Goal: Information Seeking & Learning: Learn about a topic

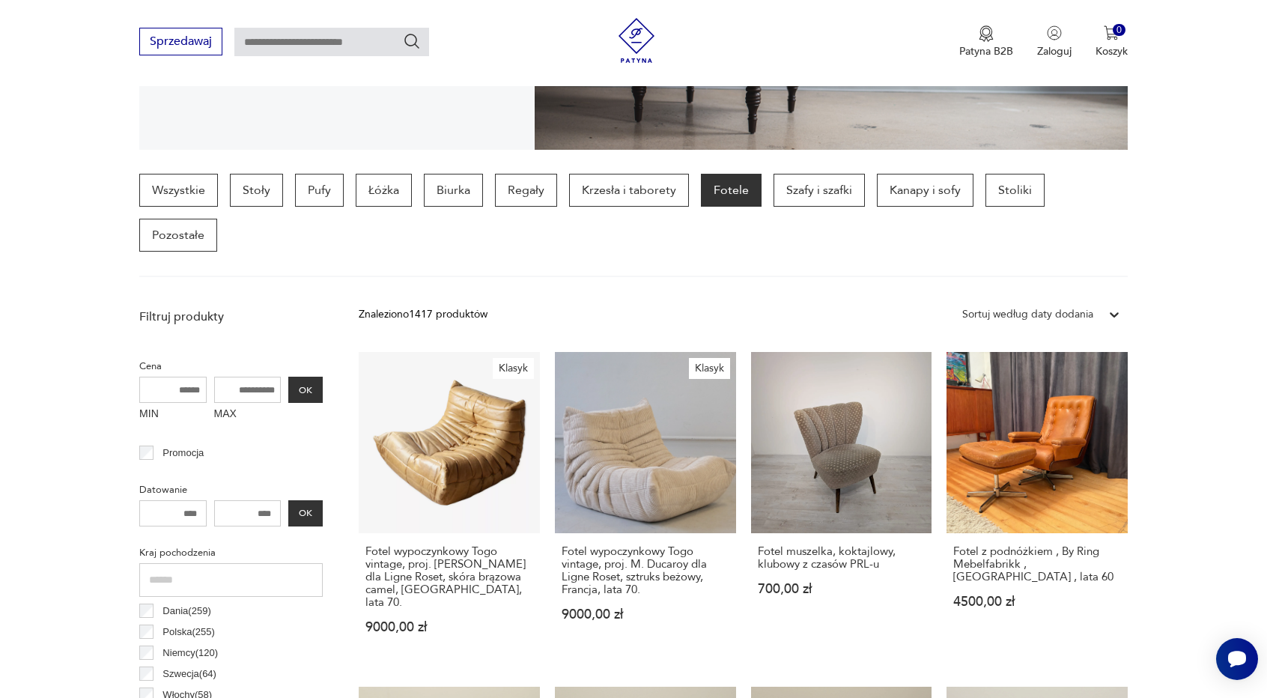
scroll to position [172, 0]
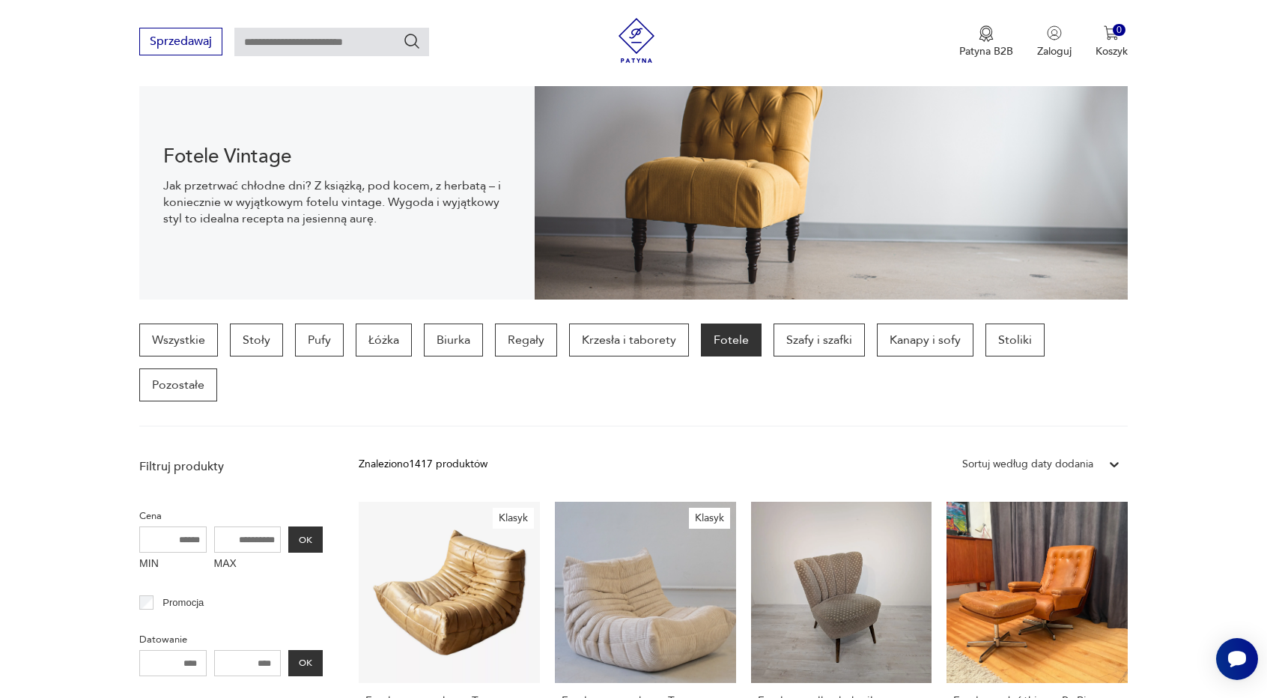
click at [634, 53] on img at bounding box center [636, 40] width 45 height 45
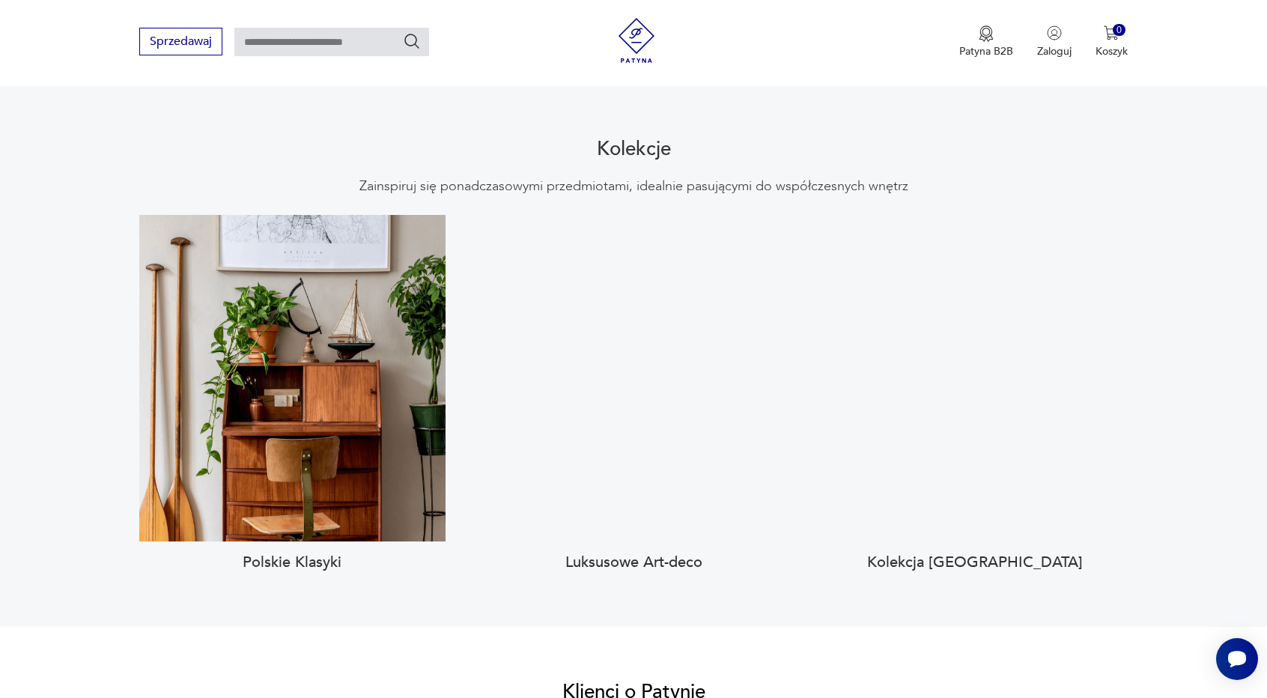
scroll to position [1370, 0]
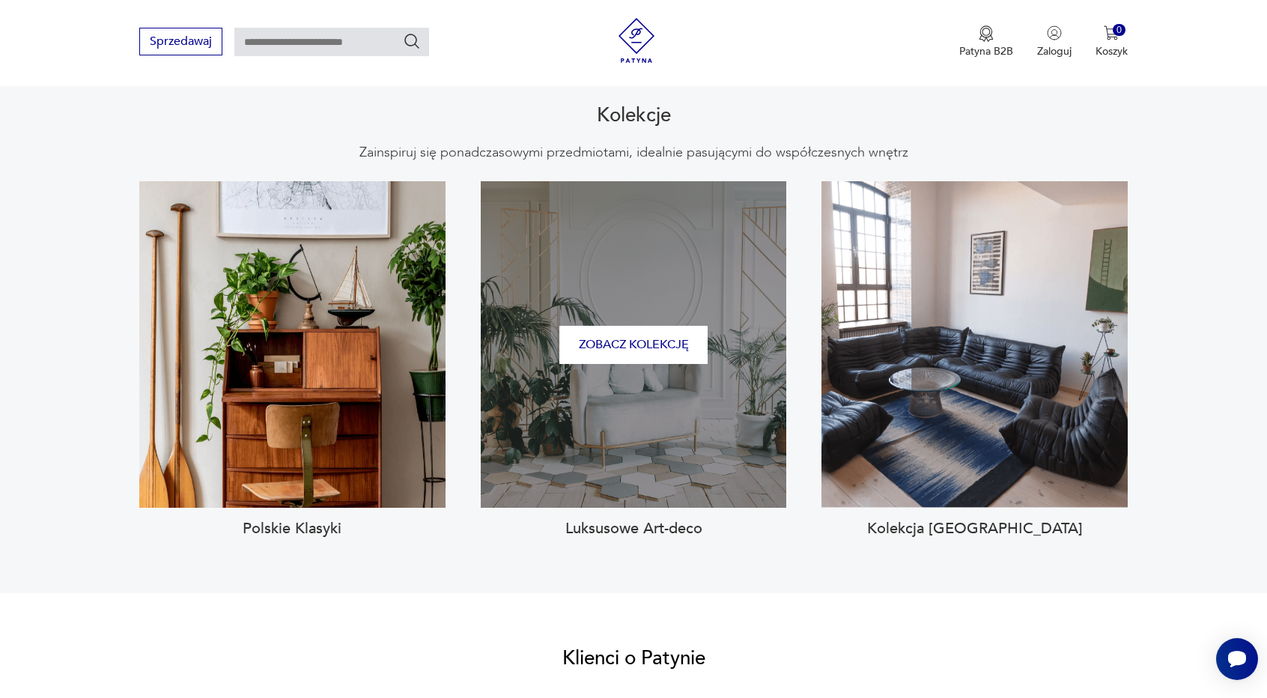
click at [701, 448] on div "Zobacz kolekcję" at bounding box center [634, 344] width 306 height 327
click at [663, 326] on button "Zobacz kolekcję" at bounding box center [633, 345] width 148 height 38
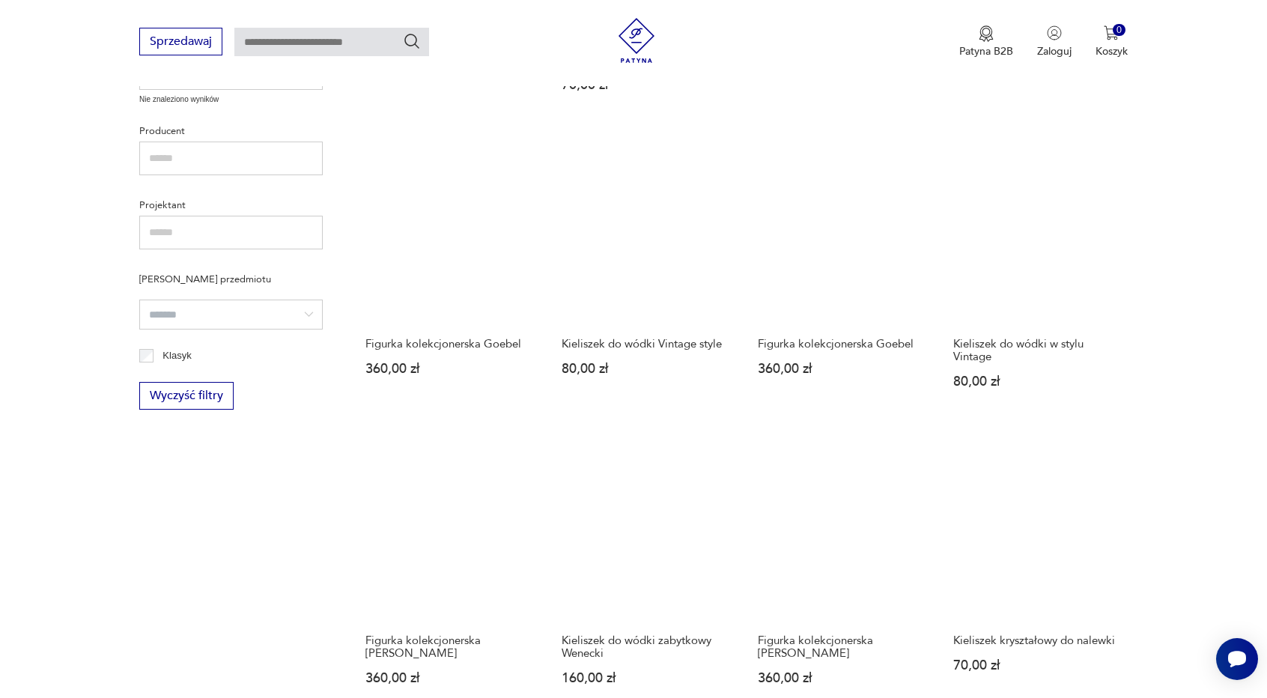
scroll to position [207, 0]
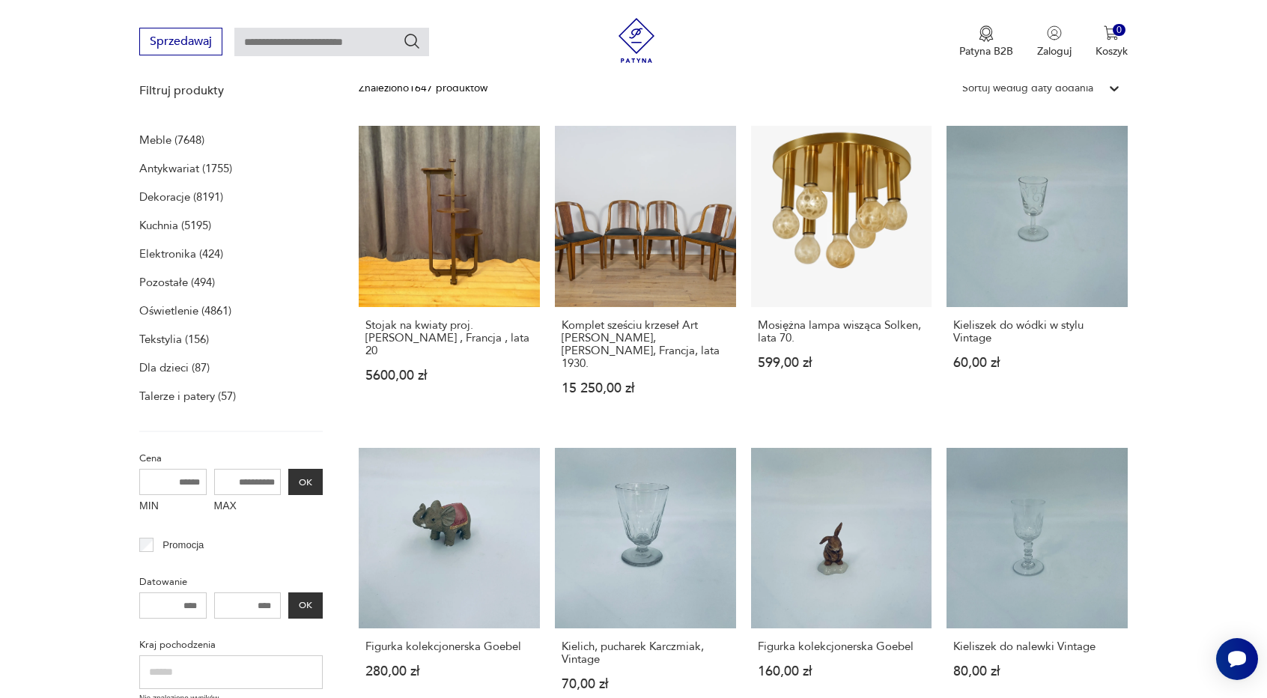
click at [168, 311] on p "Oświetlenie (4861)" at bounding box center [185, 310] width 92 height 21
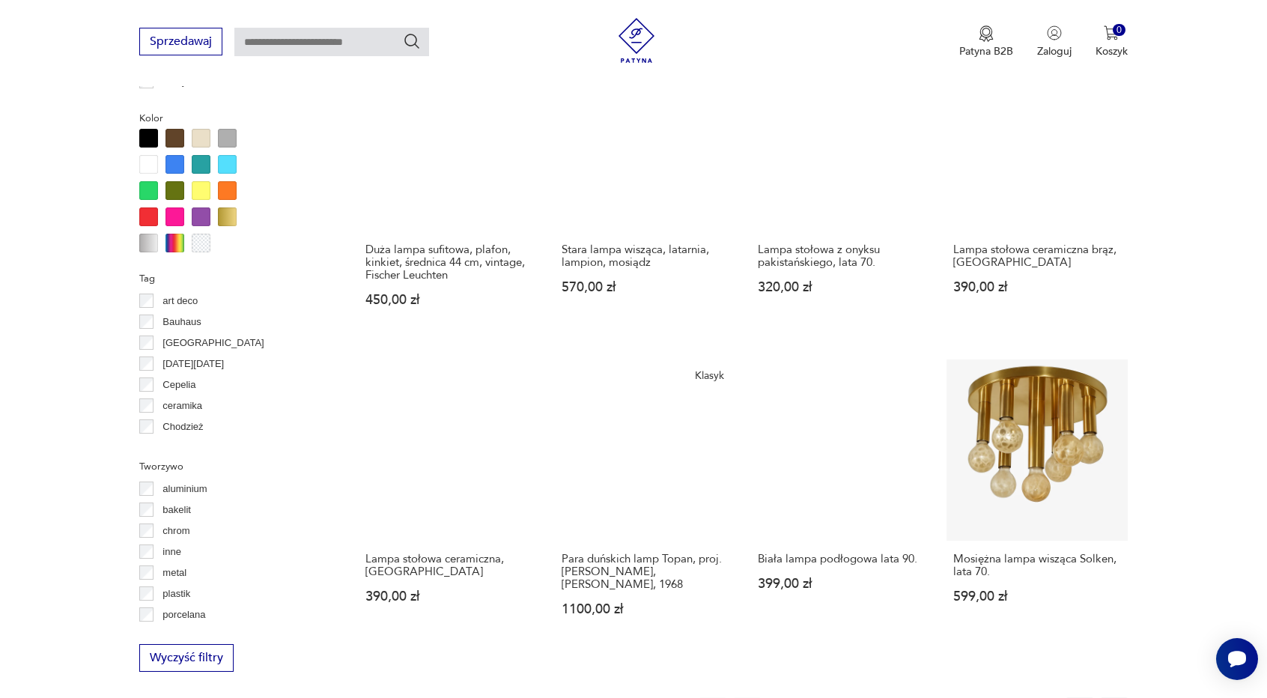
scroll to position [1571, 0]
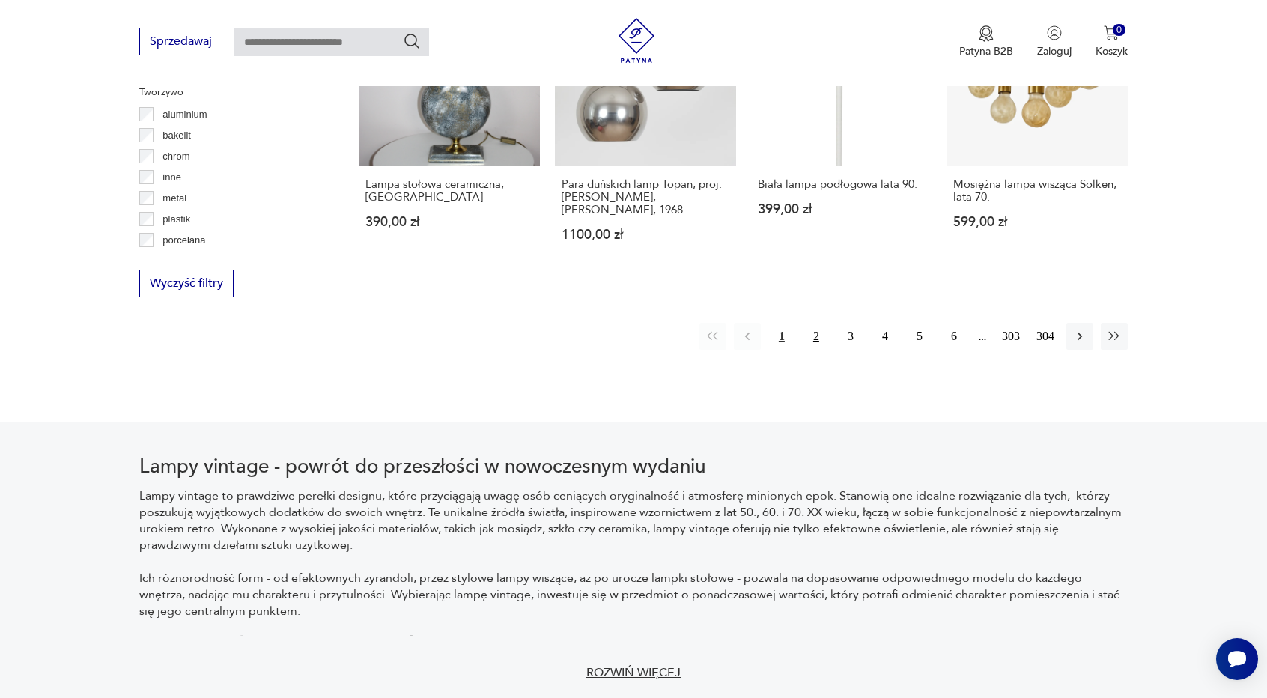
click at [810, 338] on button "2" at bounding box center [816, 336] width 27 height 27
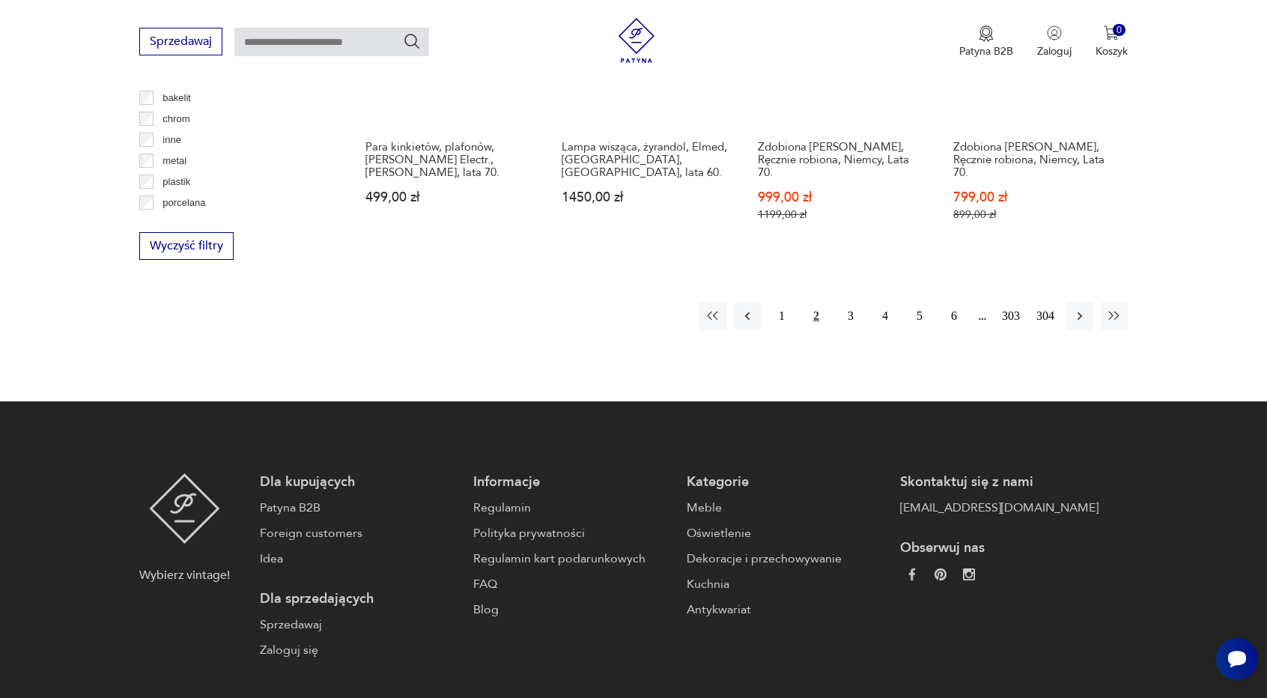
scroll to position [1625, 0]
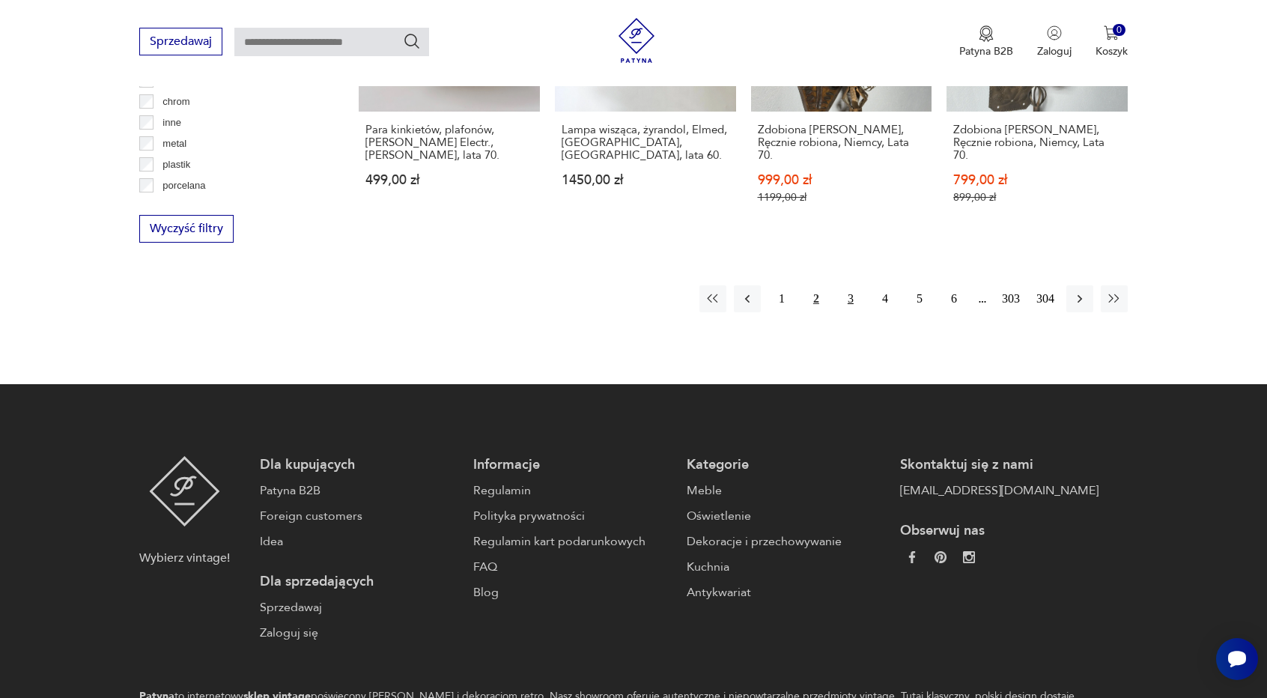
click at [847, 288] on button "3" at bounding box center [850, 298] width 27 height 27
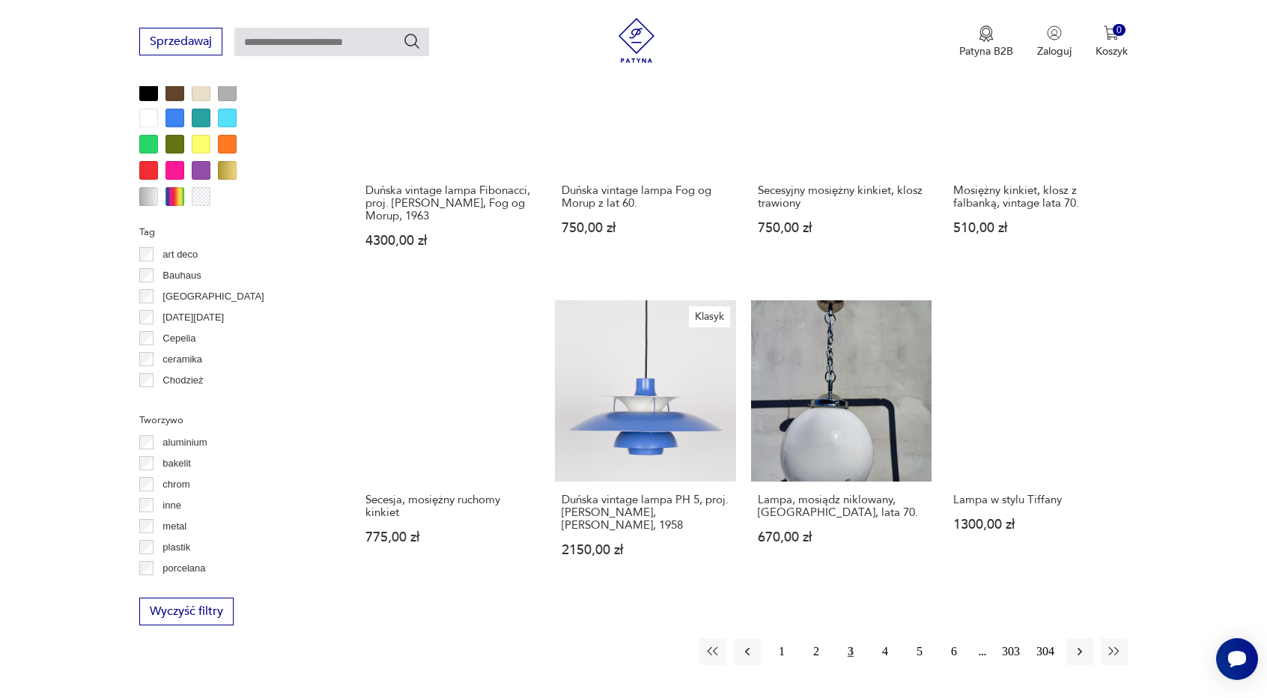
scroll to position [1251, 0]
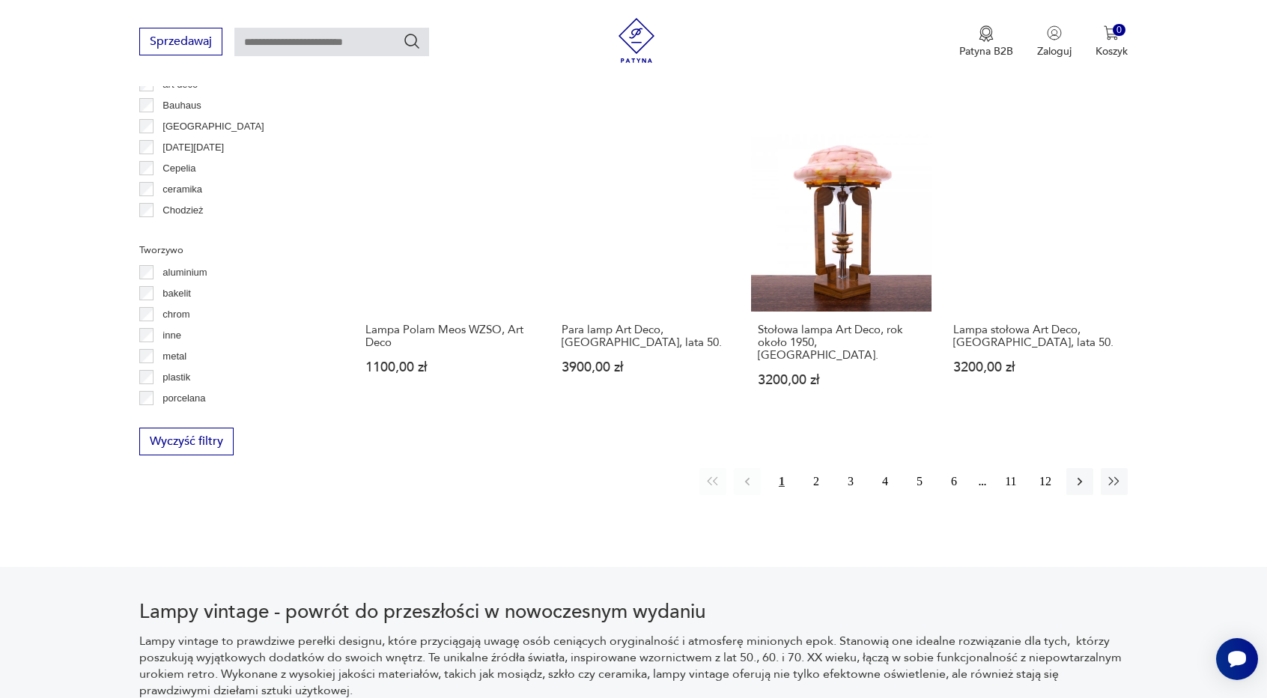
scroll to position [1476, 0]
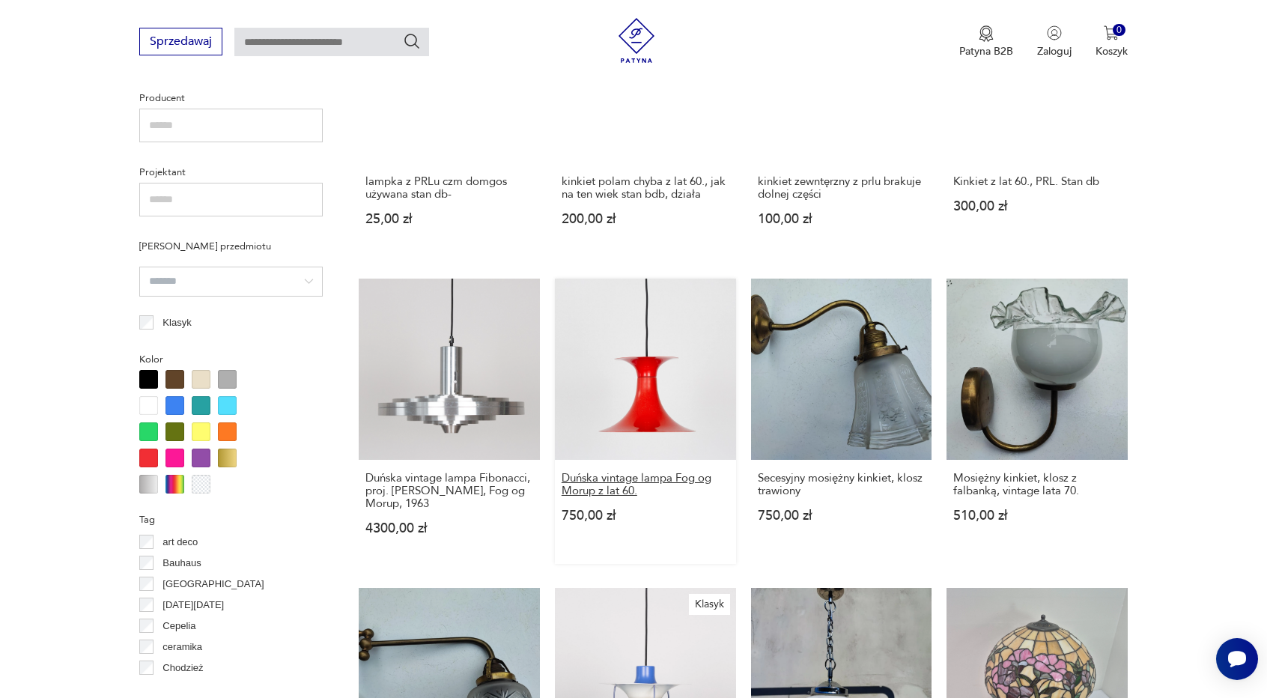
scroll to position [802, 0]
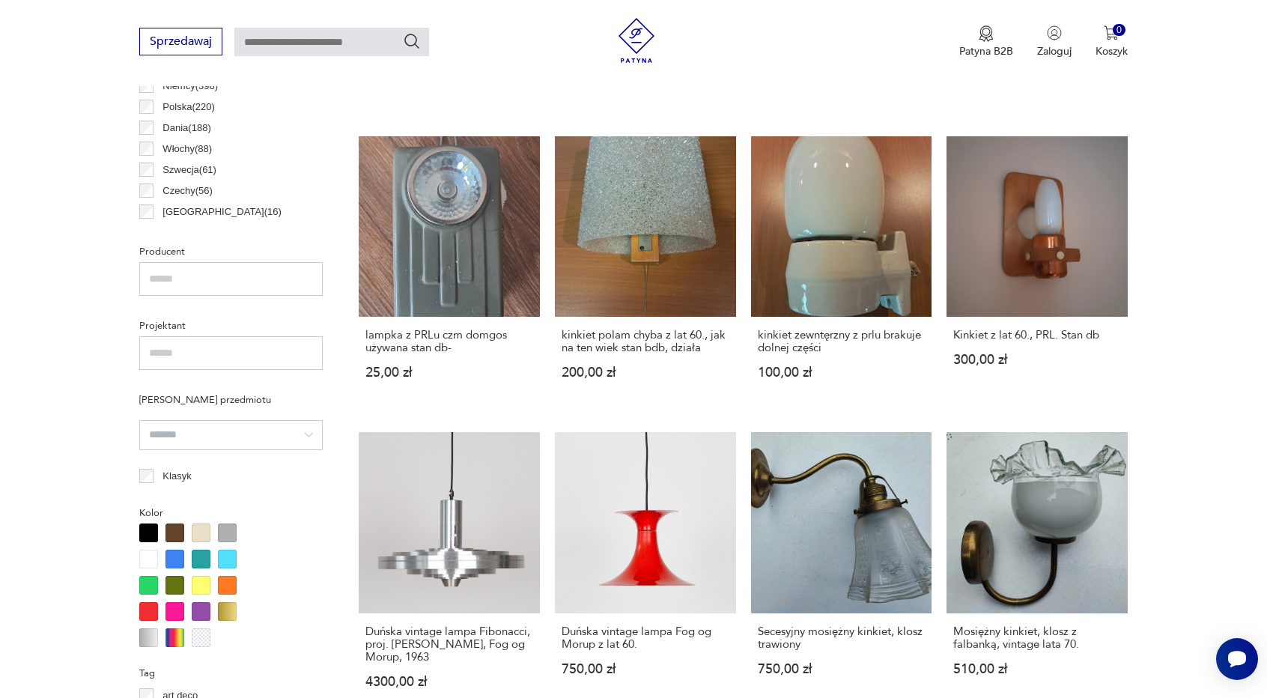
click at [235, 604] on div at bounding box center [227, 611] width 19 height 19
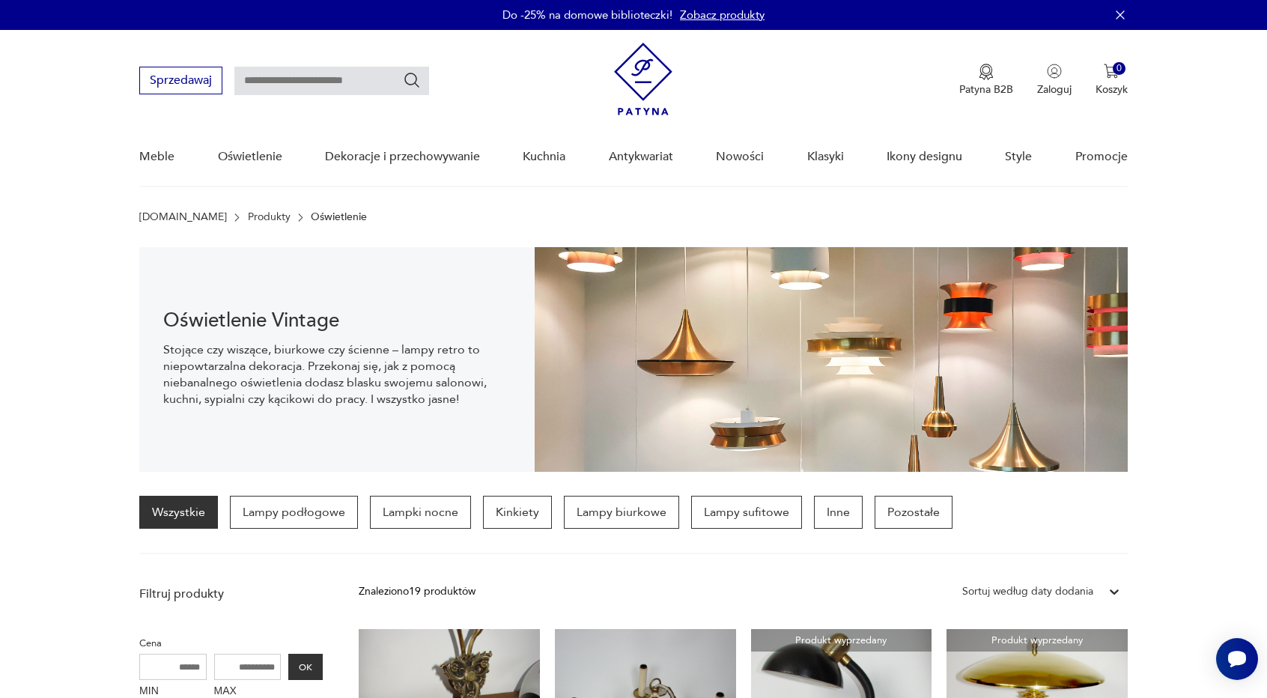
click at [652, 64] on img at bounding box center [643, 79] width 58 height 73
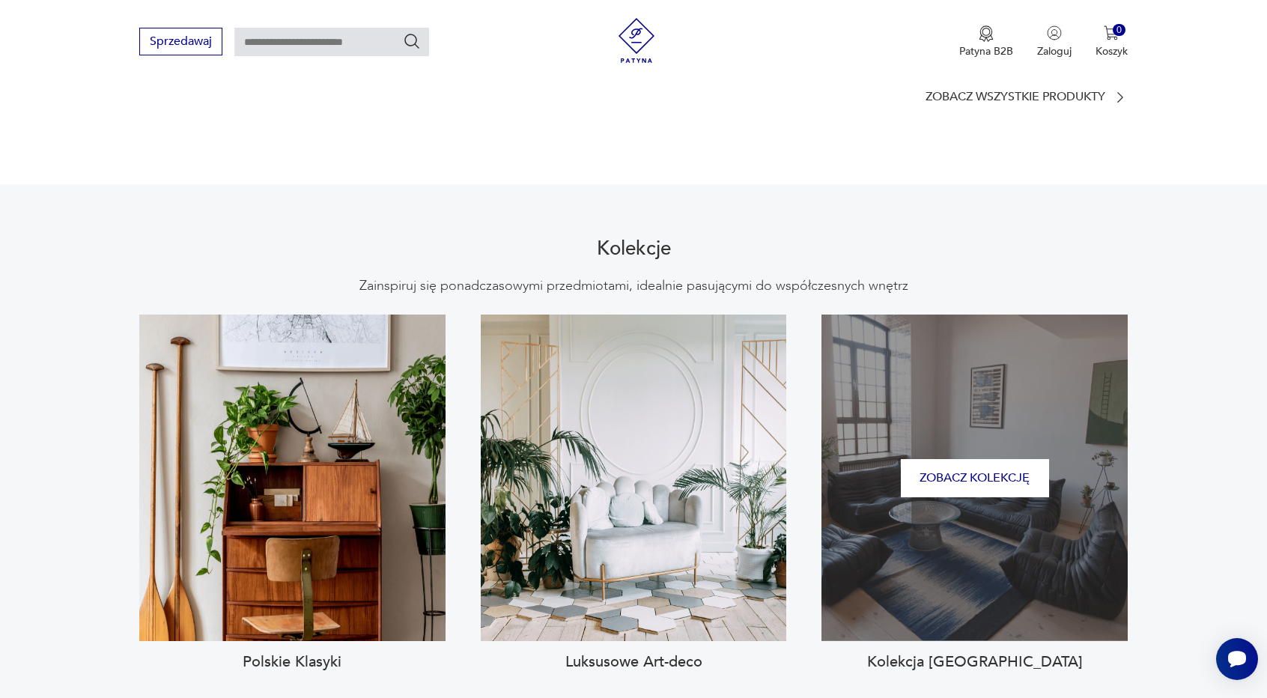
scroll to position [1273, 0]
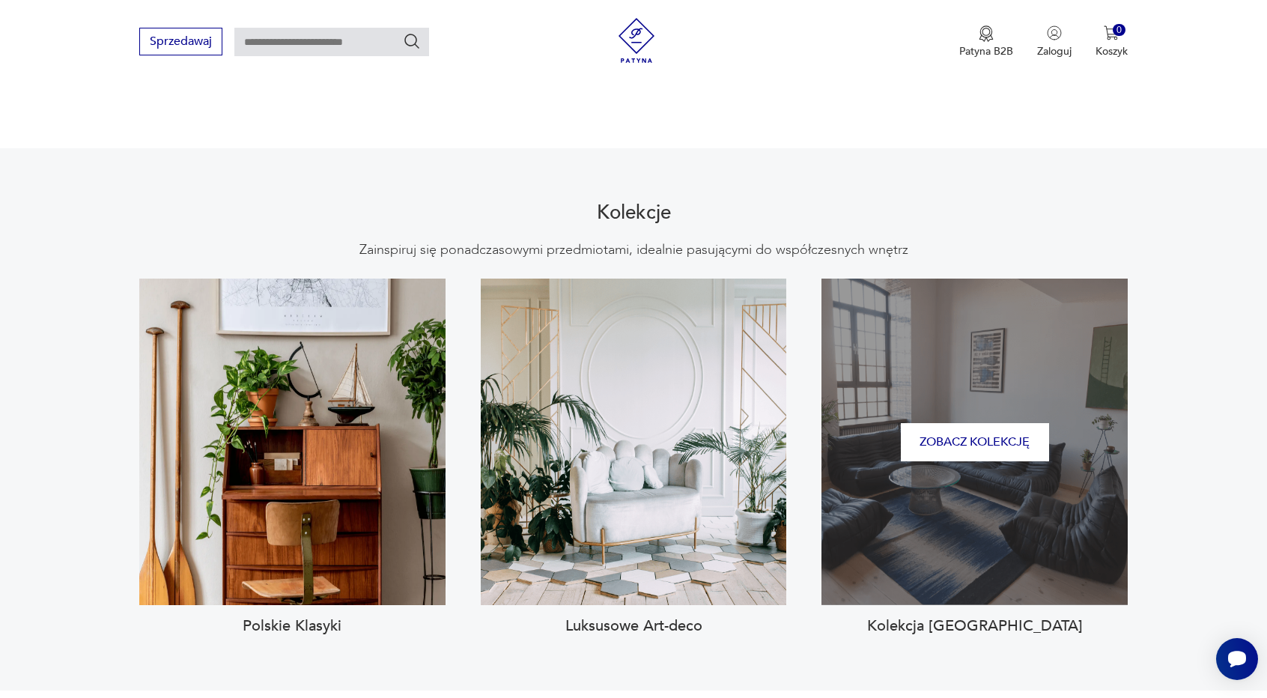
click at [1021, 463] on div "Zobacz kolekcję" at bounding box center [974, 442] width 306 height 327
click at [978, 429] on button "Zobacz kolekcję" at bounding box center [975, 442] width 148 height 38
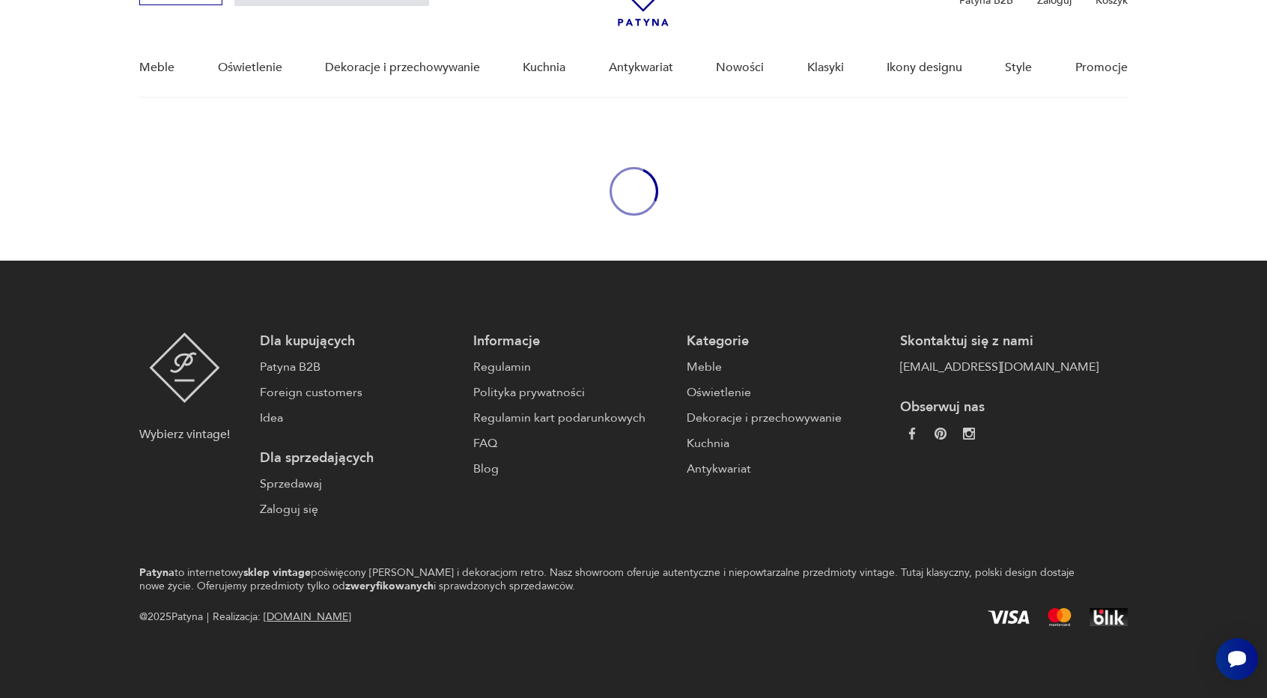
type input "****"
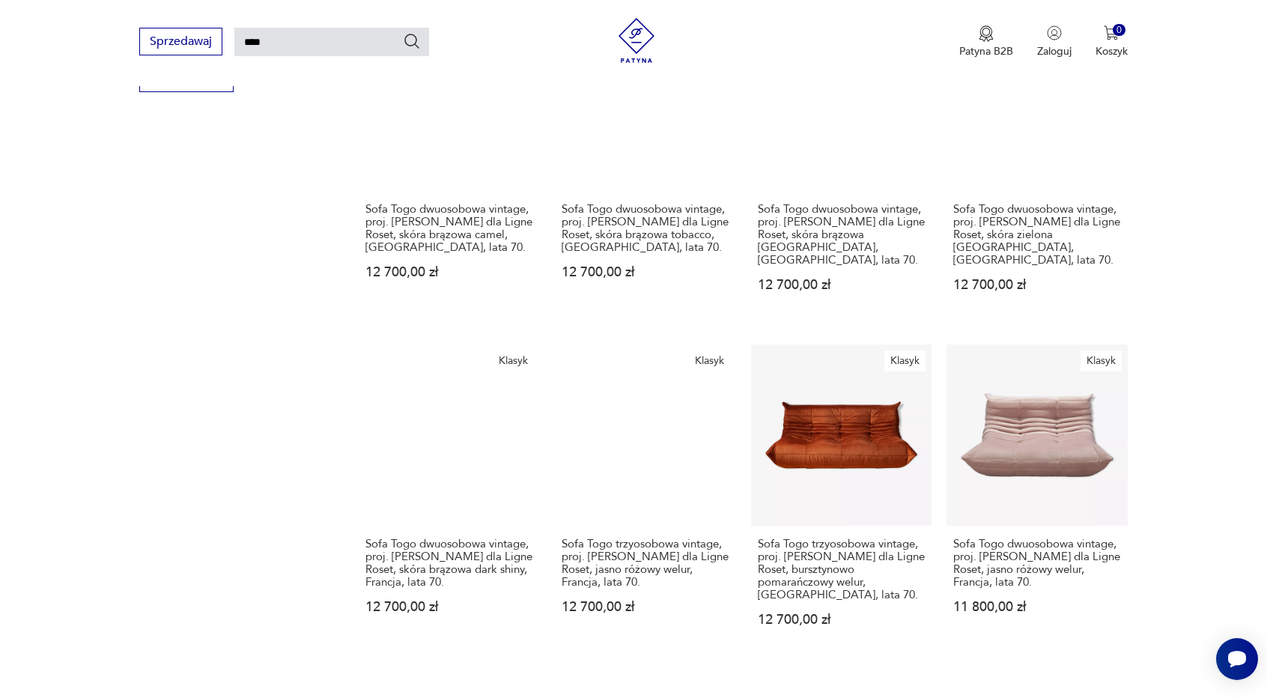
scroll to position [1122, 0]
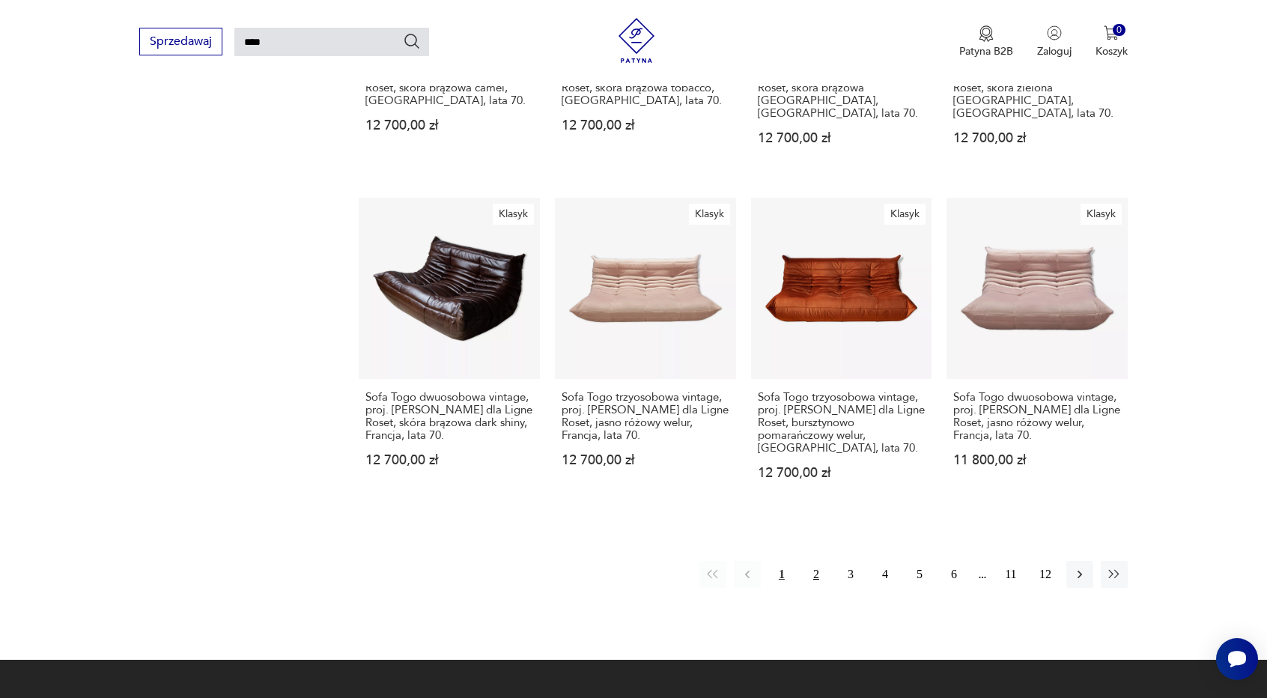
click at [812, 561] on button "2" at bounding box center [816, 574] width 27 height 27
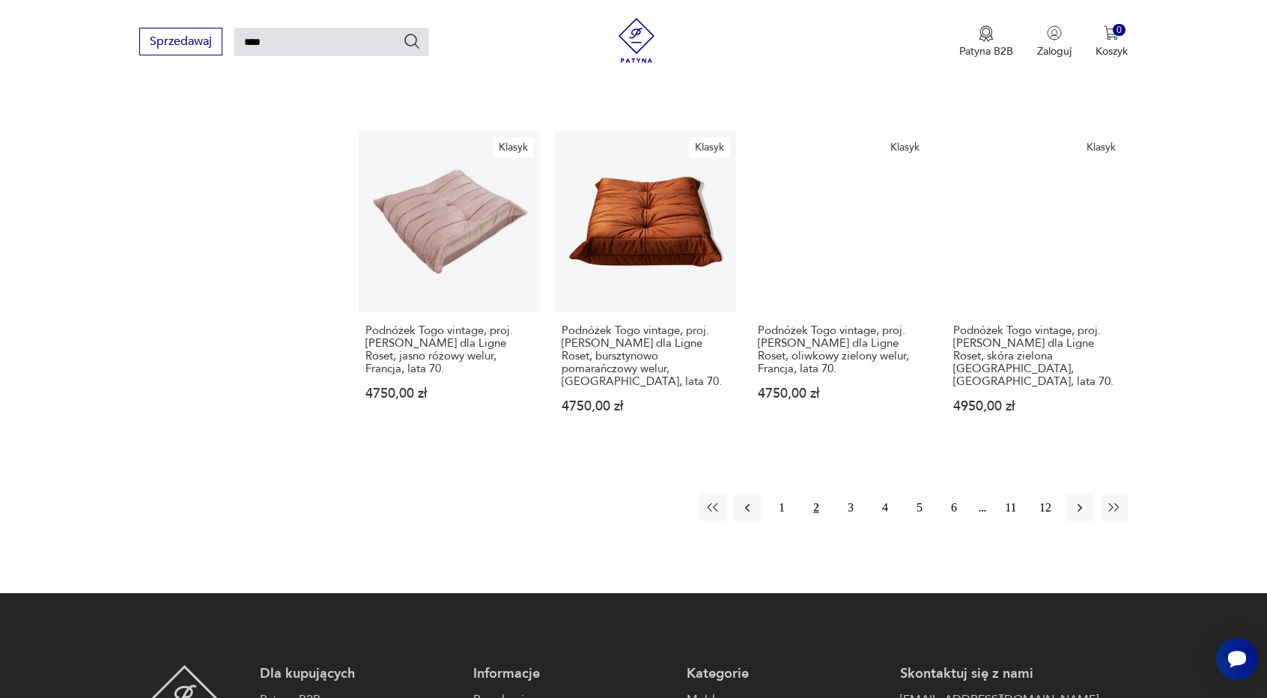
scroll to position [1252, 0]
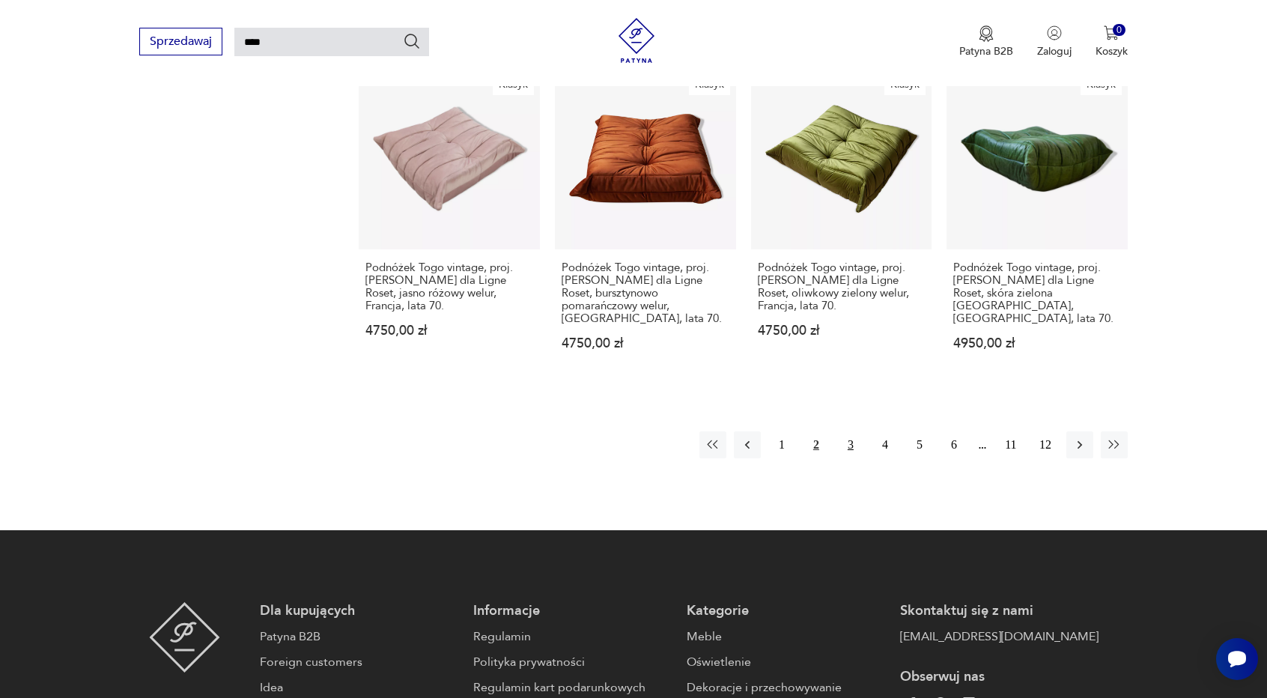
click at [851, 431] on button "3" at bounding box center [850, 444] width 27 height 27
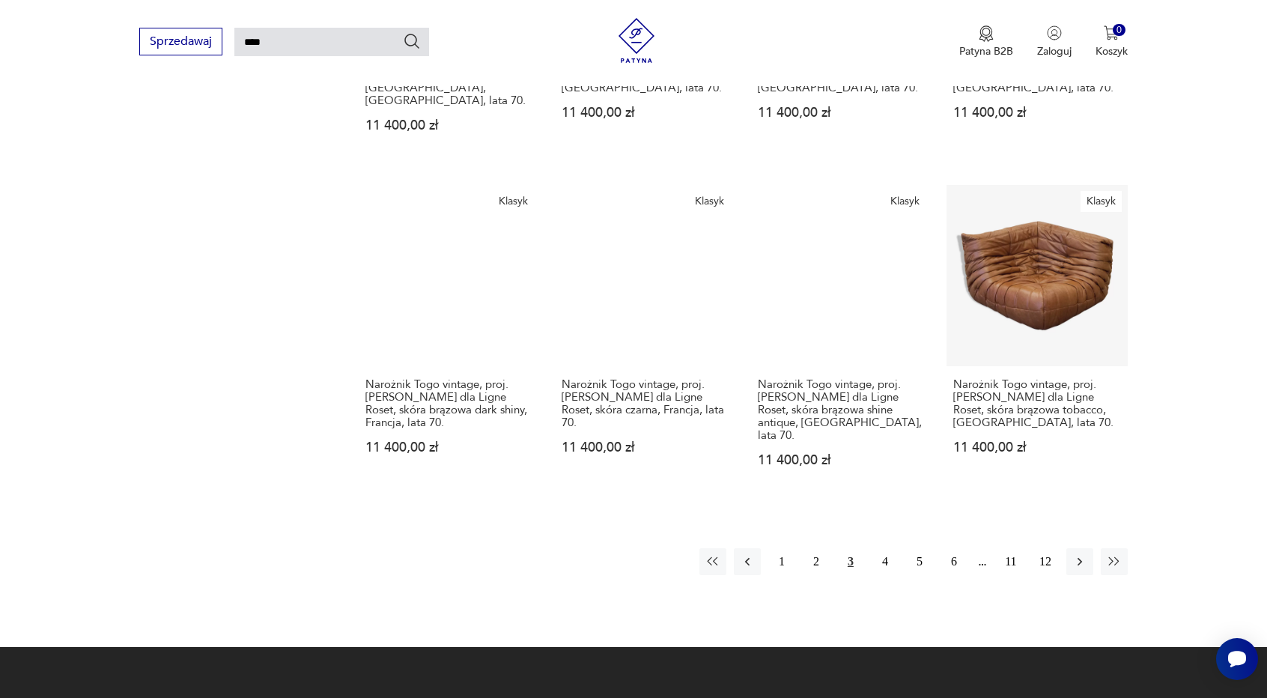
scroll to position [1177, 0]
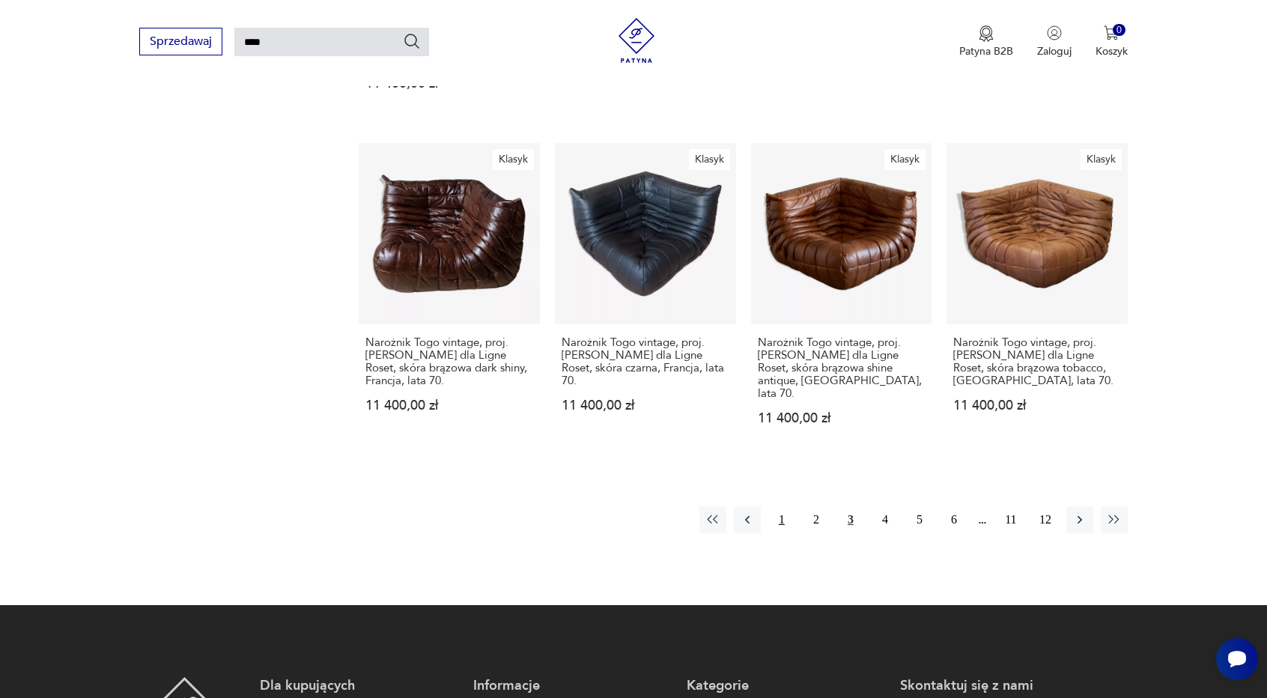
click at [788, 506] on button "1" at bounding box center [781, 519] width 27 height 27
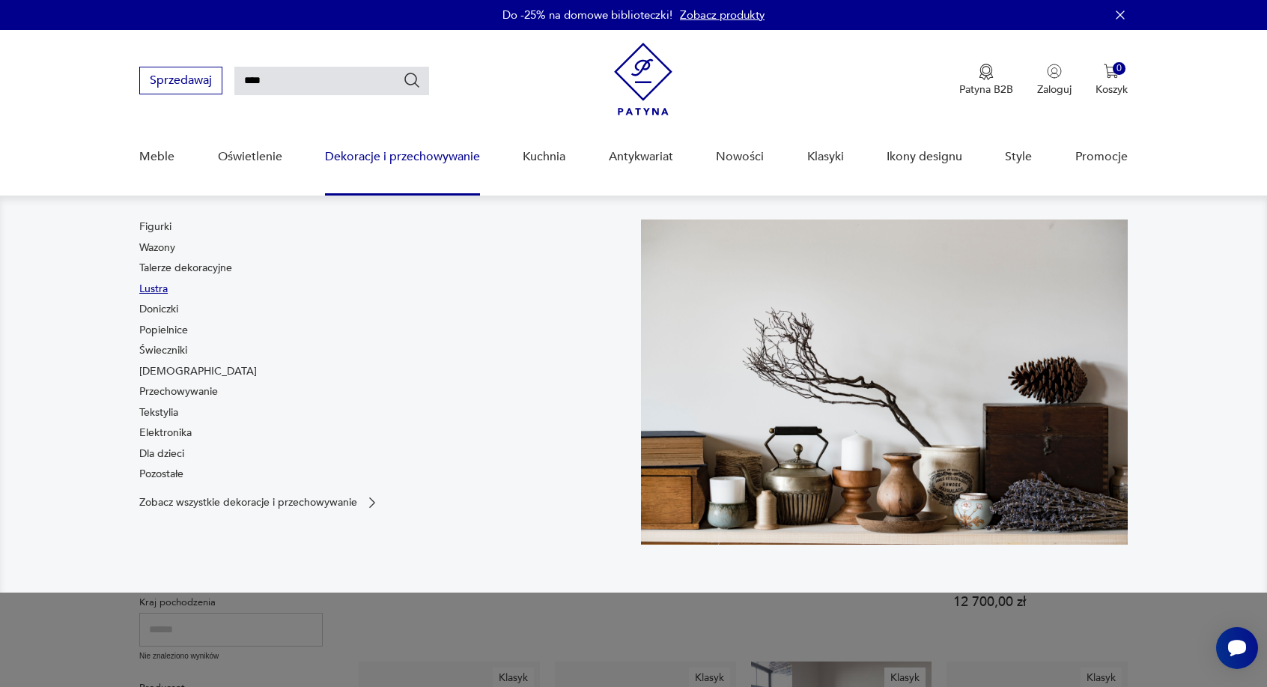
click at [159, 293] on link "Lustra" at bounding box center [153, 289] width 28 height 15
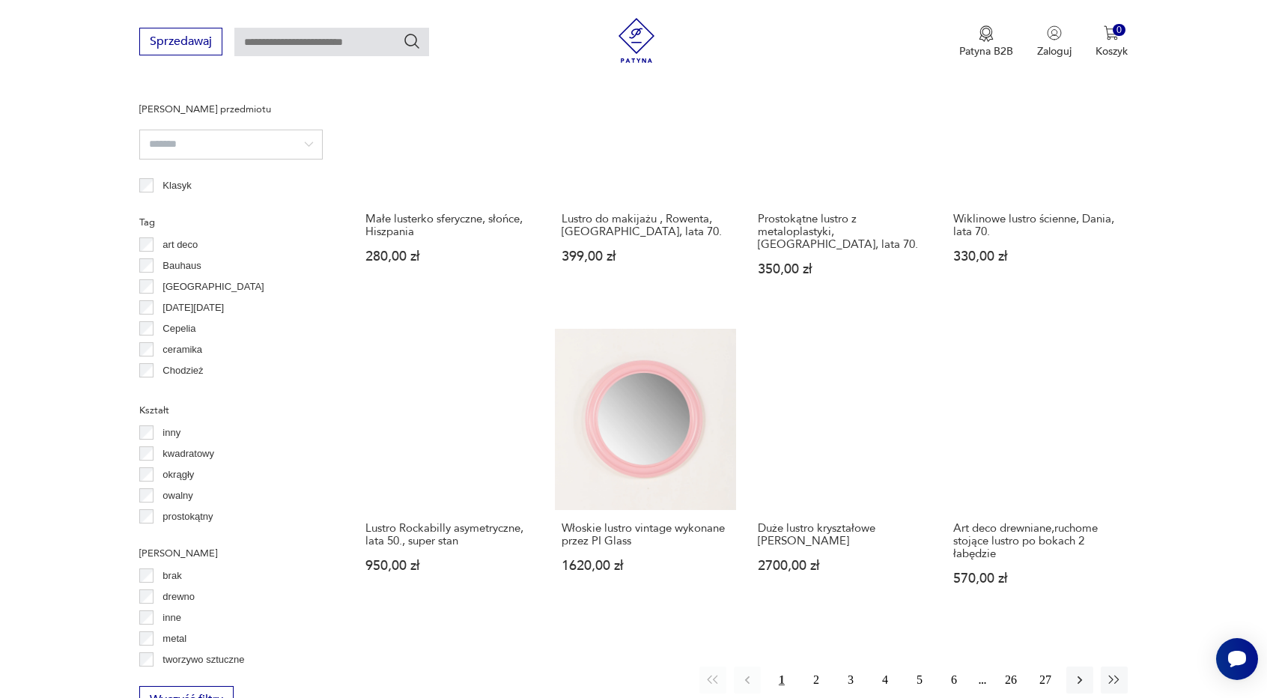
scroll to position [1227, 0]
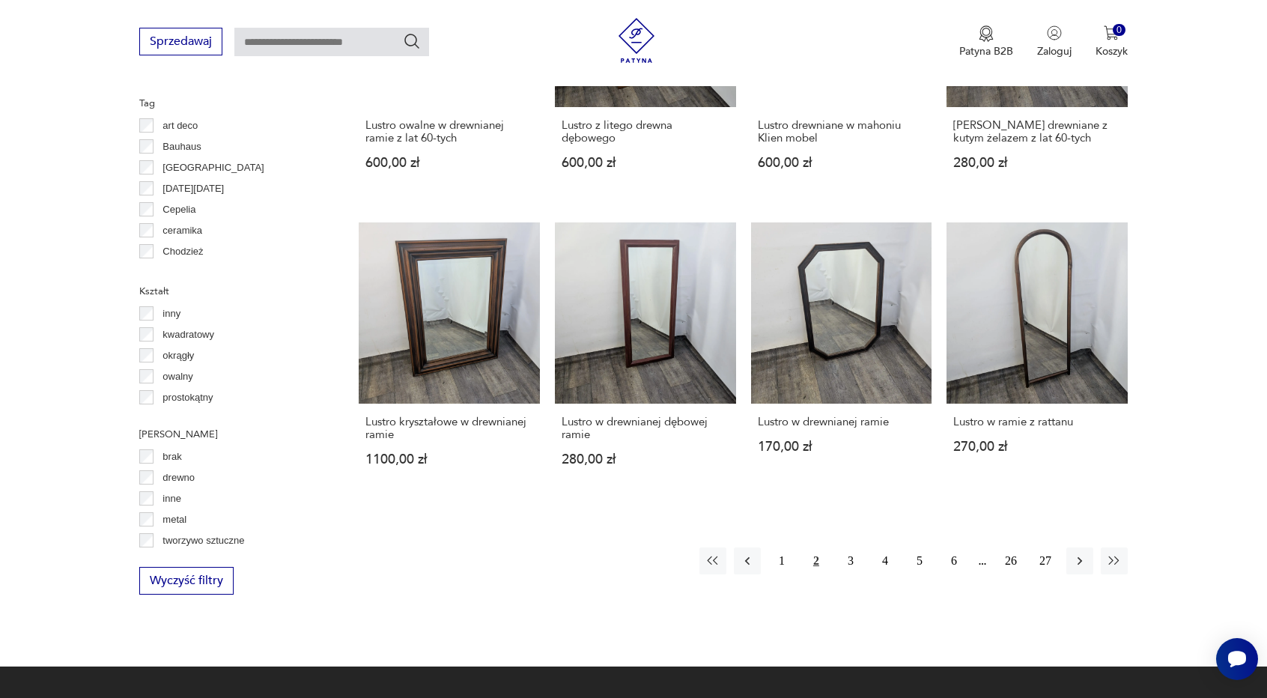
scroll to position [1520, 0]
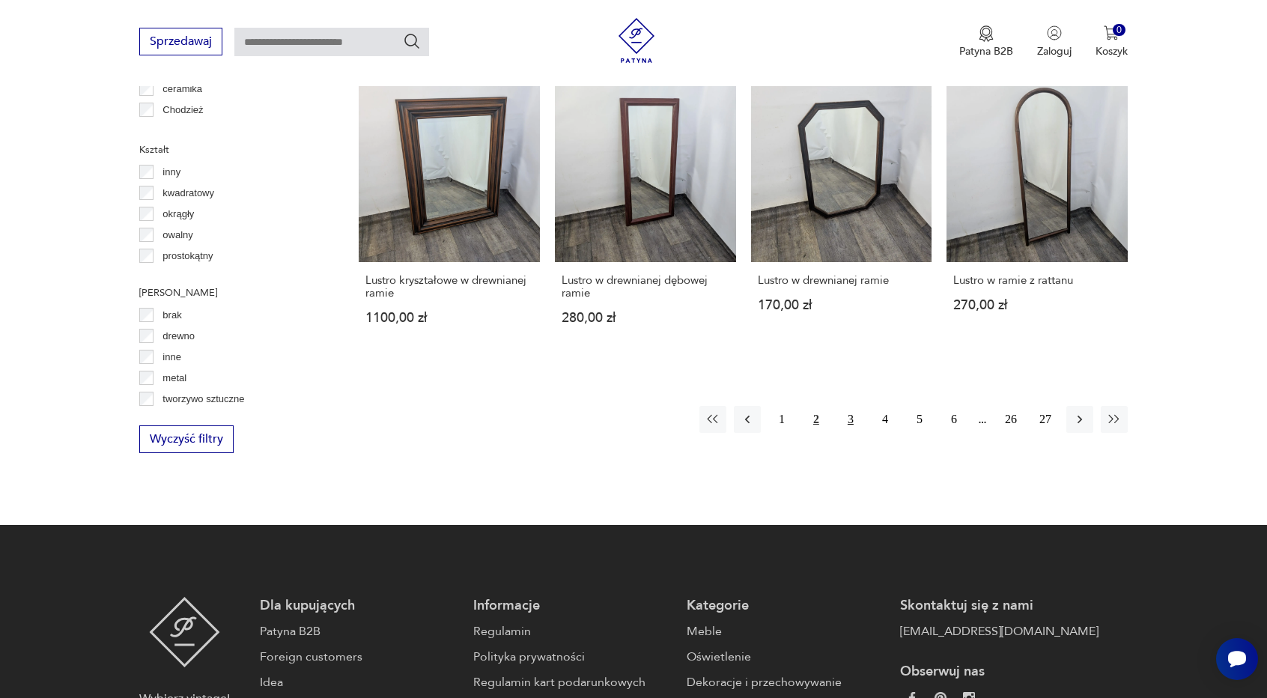
click at [850, 406] on button "3" at bounding box center [850, 419] width 27 height 27
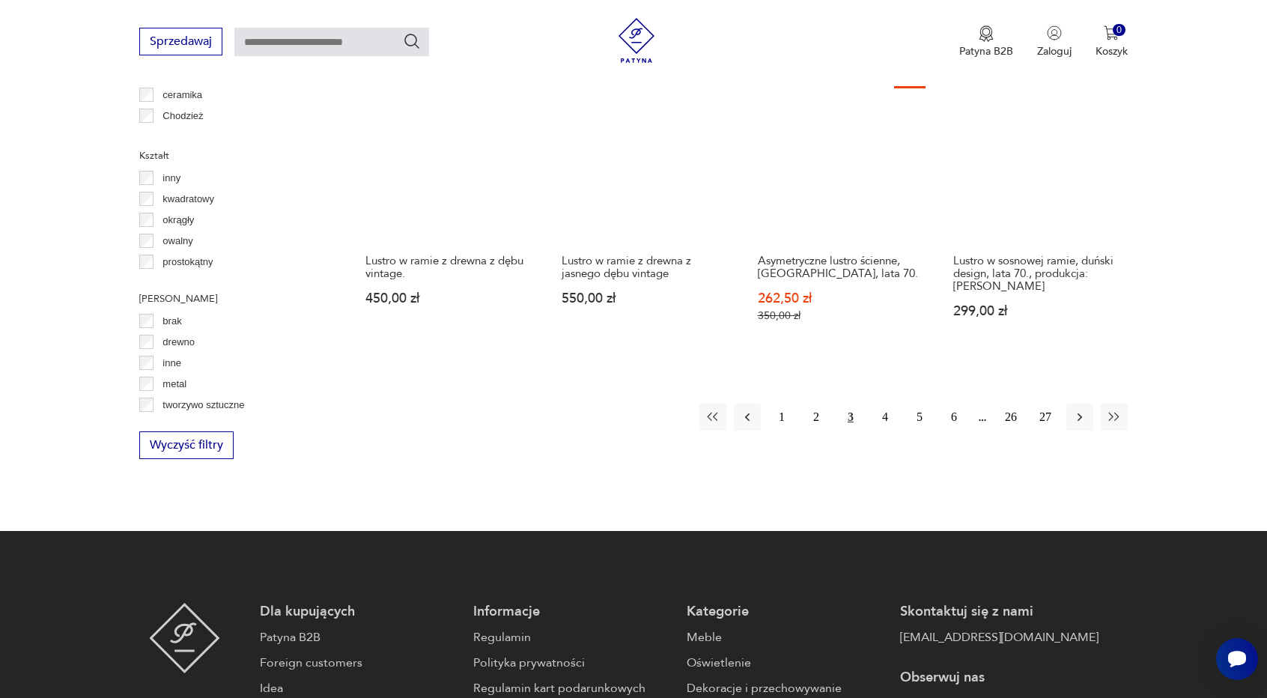
scroll to position [1520, 0]
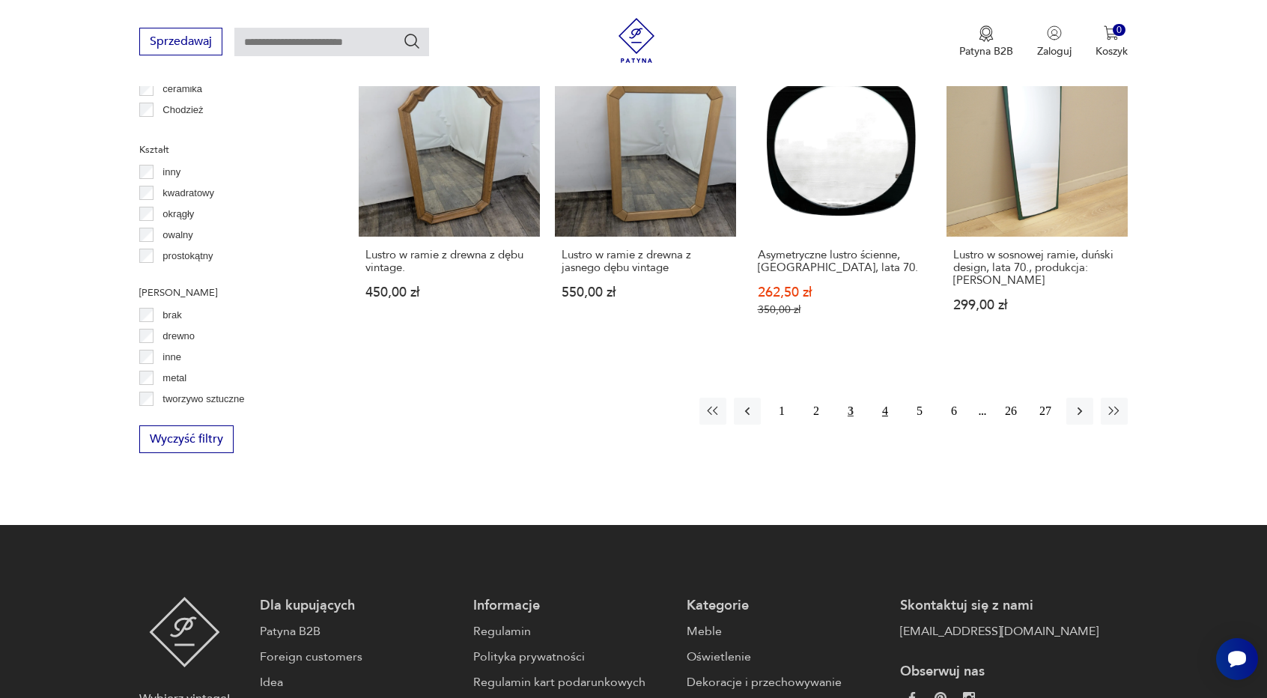
click at [886, 409] on button "4" at bounding box center [884, 411] width 27 height 27
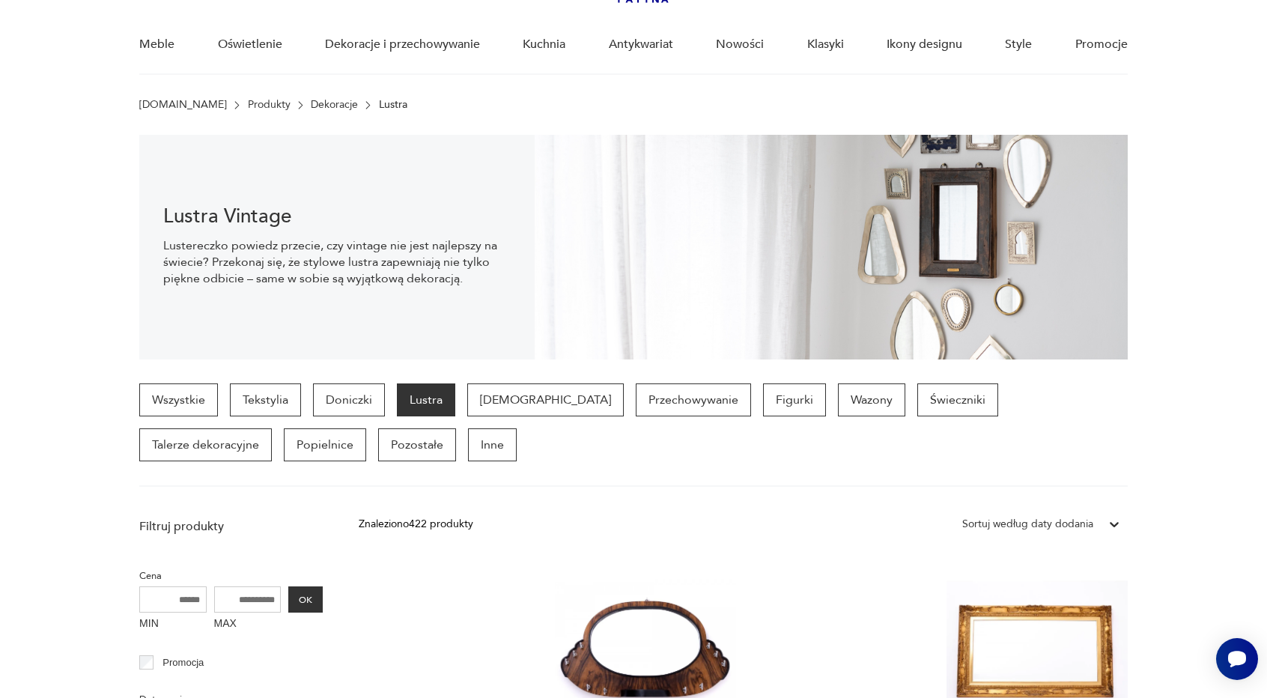
scroll to position [22, 0]
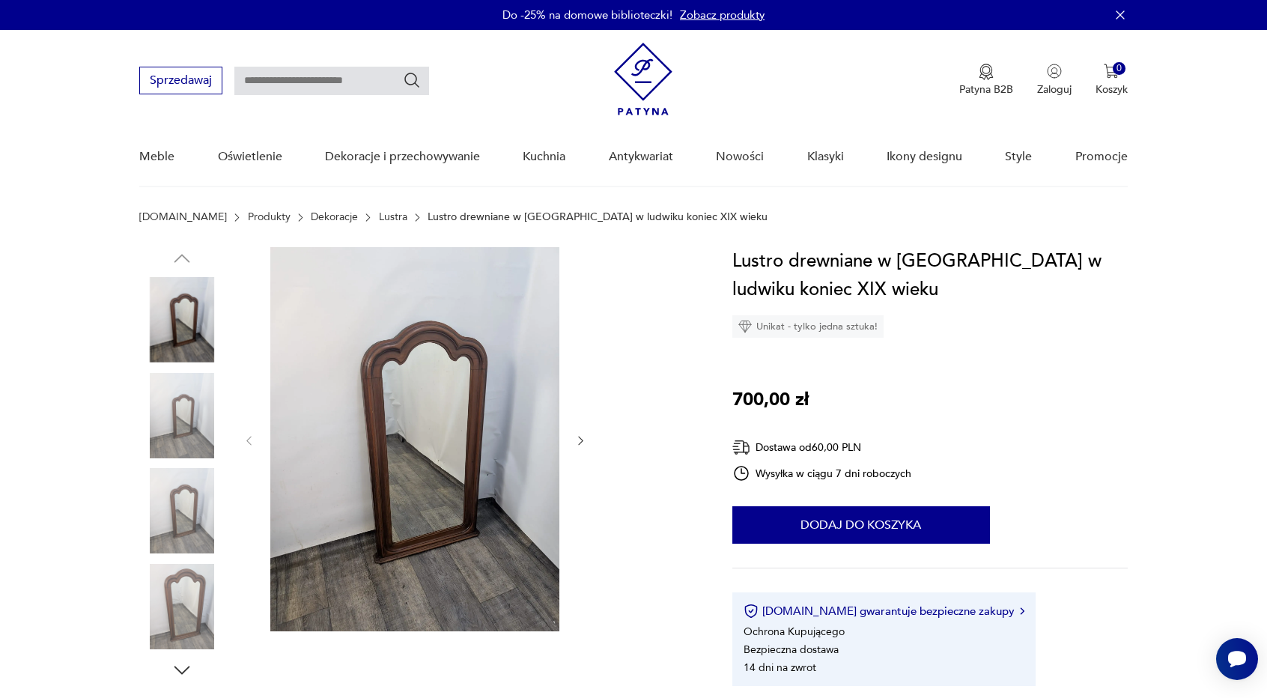
click at [195, 326] on img at bounding box center [181, 319] width 85 height 85
click at [183, 413] on img at bounding box center [181, 415] width 85 height 85
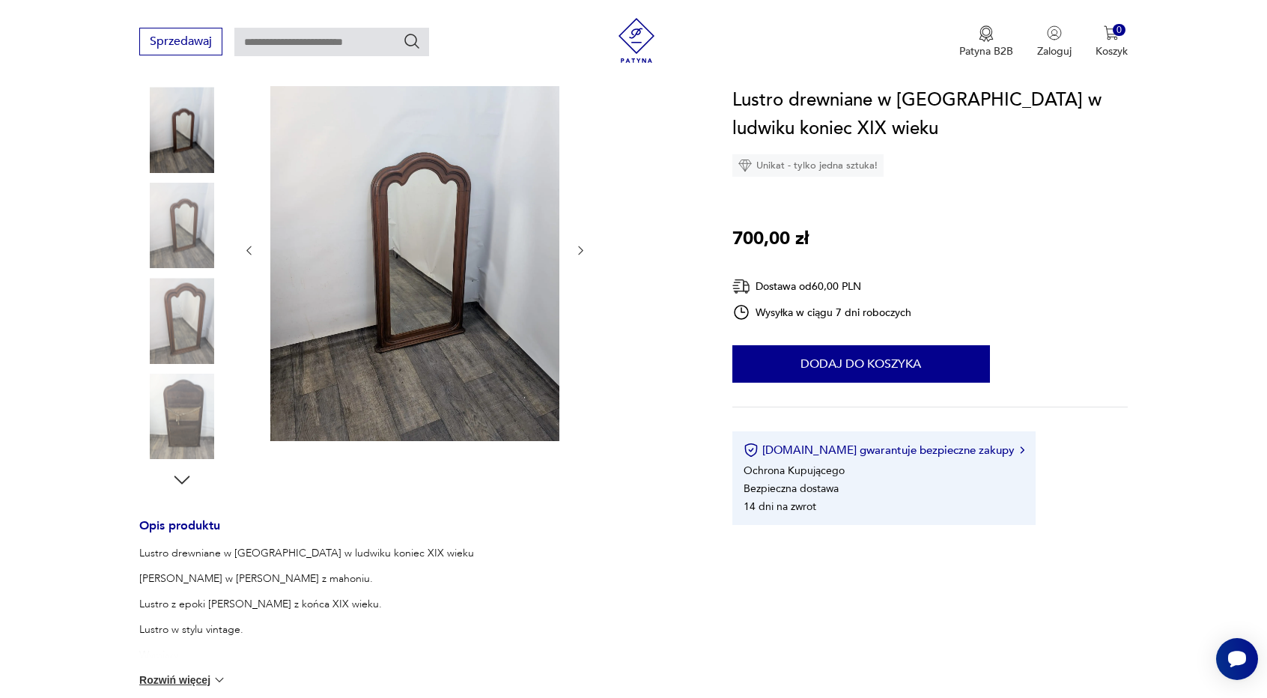
scroll to position [225, 0]
